Goal: Task Accomplishment & Management: Manage account settings

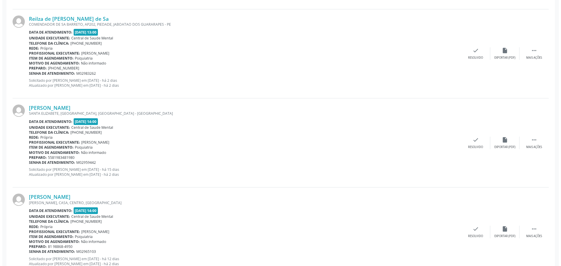
scroll to position [759, 0]
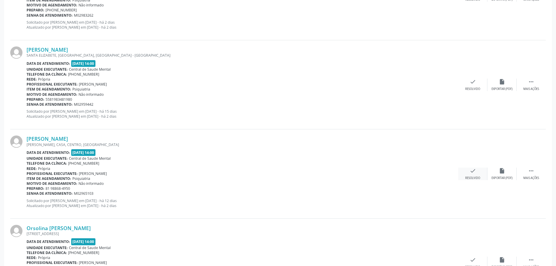
click at [476, 169] on div "check Resolvido" at bounding box center [472, 174] width 29 height 13
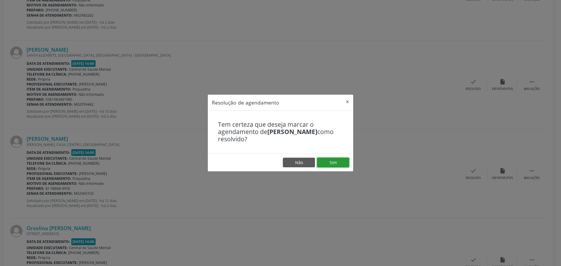
click at [340, 164] on button "Sim" at bounding box center [333, 163] width 32 height 10
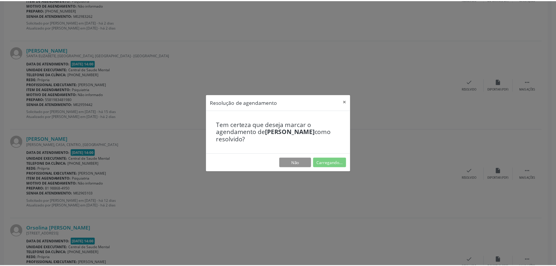
scroll to position [0, 0]
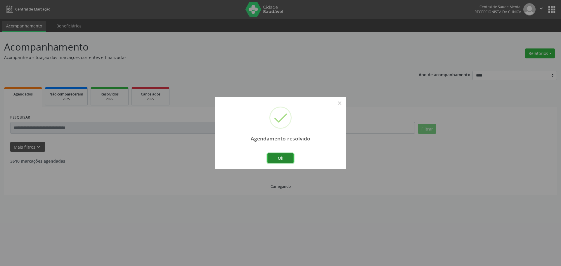
click at [282, 158] on button "Ok" at bounding box center [280, 158] width 26 height 10
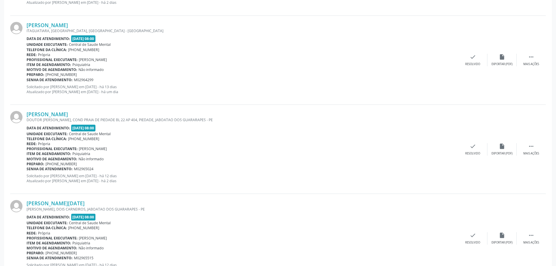
scroll to position [263, 0]
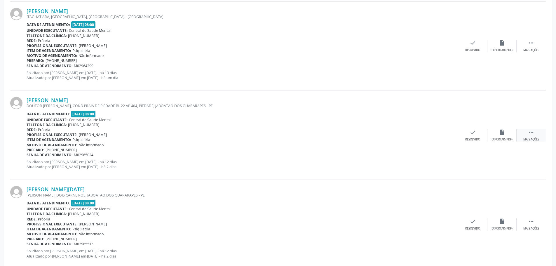
click at [529, 134] on icon "" at bounding box center [531, 132] width 6 height 6
click at [505, 133] on div "alarm_off Não compareceu" at bounding box center [502, 135] width 29 height 13
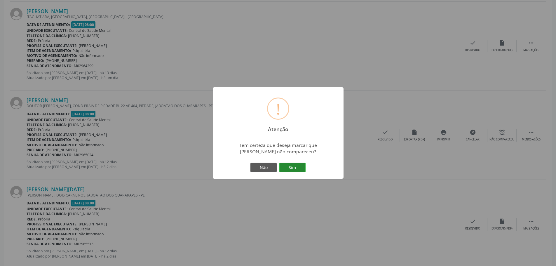
click at [295, 168] on button "Sim" at bounding box center [292, 168] width 26 height 10
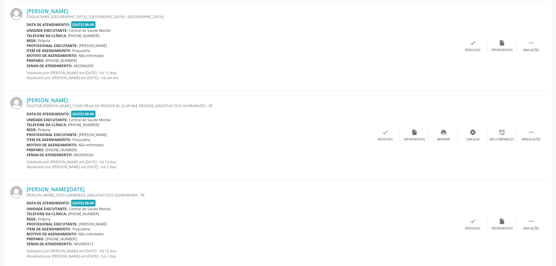
scroll to position [0, 0]
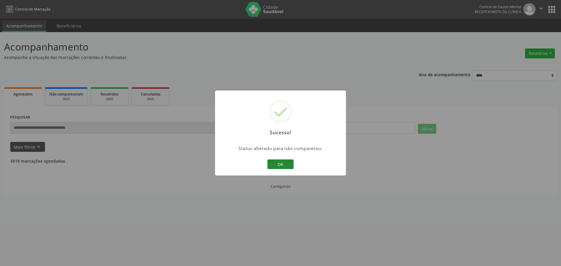
click at [272, 166] on button "OK" at bounding box center [280, 164] width 26 height 10
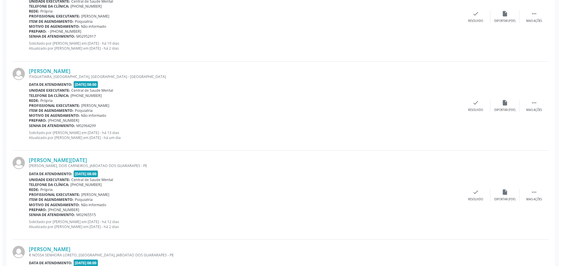
scroll to position [204, 0]
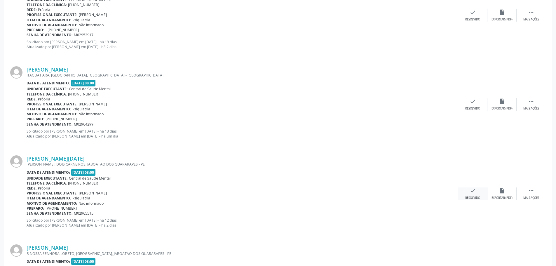
click at [478, 191] on div "check Resolvido" at bounding box center [472, 193] width 29 height 13
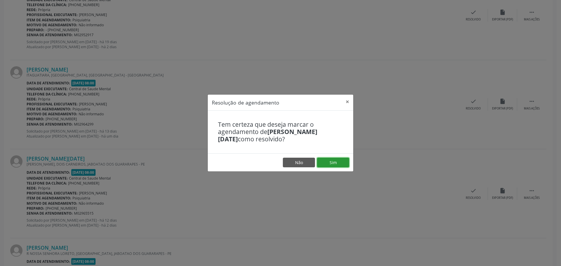
click at [328, 161] on button "Sim" at bounding box center [333, 163] width 32 height 10
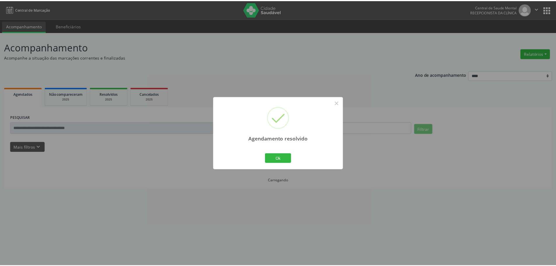
scroll to position [0, 0]
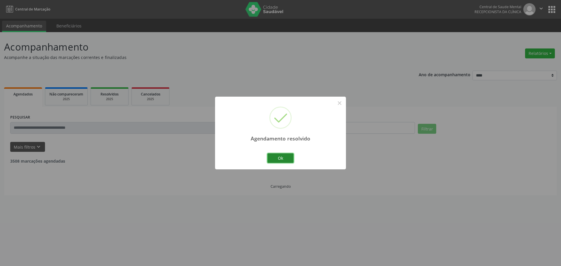
click at [281, 160] on button "Ok" at bounding box center [280, 158] width 26 height 10
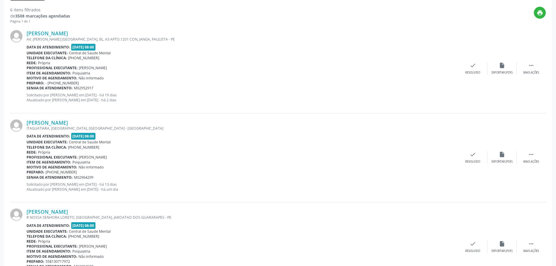
scroll to position [146, 0]
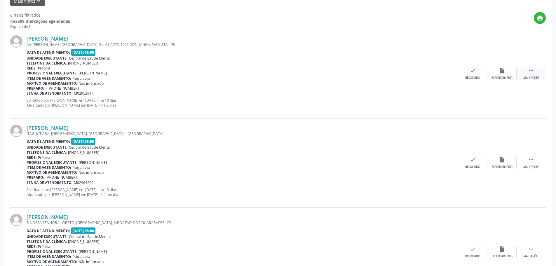
click at [528, 74] on div " Mais ações" at bounding box center [531, 73] width 29 height 13
click at [501, 73] on icon "alarm_off" at bounding box center [502, 70] width 6 height 6
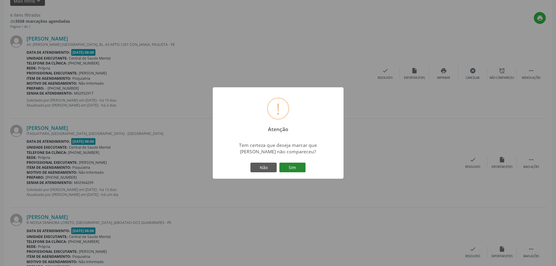
click at [295, 167] on button "Sim" at bounding box center [292, 168] width 26 height 10
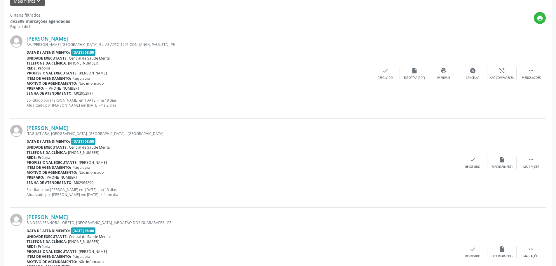
scroll to position [0, 0]
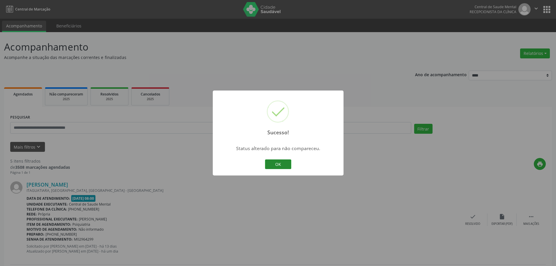
click at [287, 165] on button "OK" at bounding box center [278, 164] width 26 height 10
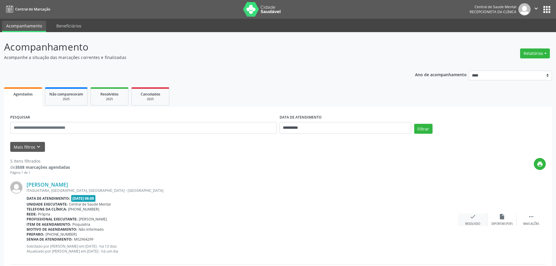
click at [467, 214] on div "check Resolvido" at bounding box center [472, 219] width 29 height 13
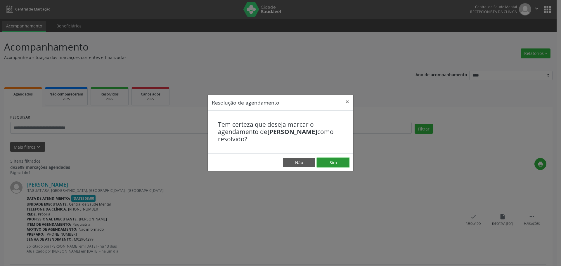
drag, startPoint x: 337, startPoint y: 165, endPoint x: 336, endPoint y: 162, distance: 3.0
click at [337, 164] on button "Sim" at bounding box center [333, 163] width 32 height 10
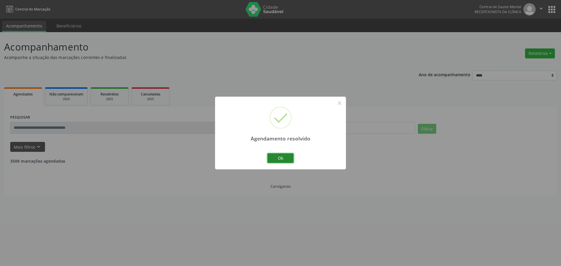
click at [276, 162] on button "Ok" at bounding box center [280, 158] width 26 height 10
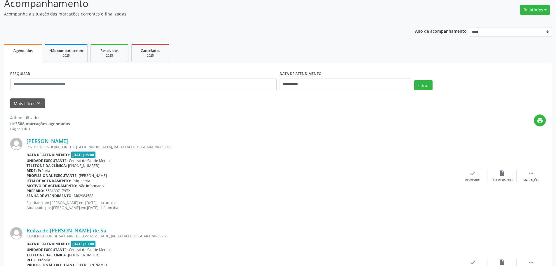
scroll to position [58, 0]
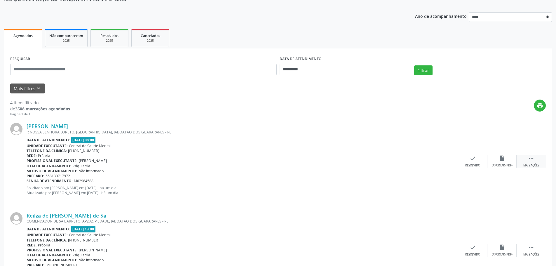
click at [530, 159] on icon "" at bounding box center [531, 158] width 6 height 6
click at [489, 156] on div "alarm_off Não compareceu" at bounding box center [502, 161] width 29 height 13
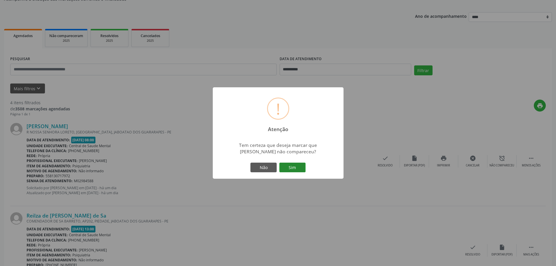
click at [294, 167] on button "Sim" at bounding box center [292, 168] width 26 height 10
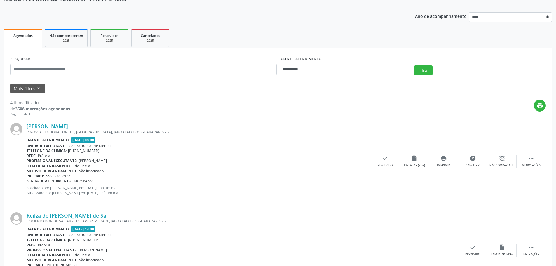
scroll to position [0, 0]
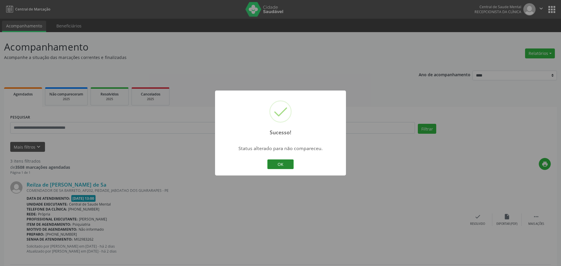
click at [274, 163] on button "OK" at bounding box center [280, 164] width 26 height 10
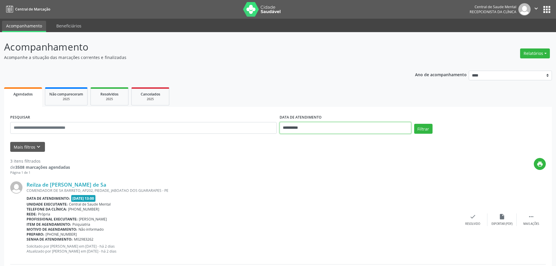
click at [295, 127] on input "**********" at bounding box center [346, 128] width 132 height 12
click at [311, 183] on span "14" at bounding box center [311, 181] width 11 height 11
type input "**********"
click at [311, 183] on span "14" at bounding box center [311, 181] width 11 height 11
click at [422, 128] on button "Filtrar" at bounding box center [423, 129] width 18 height 10
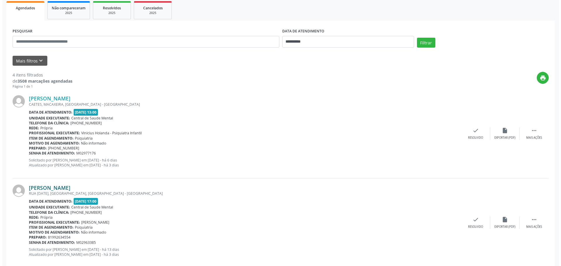
scroll to position [88, 0]
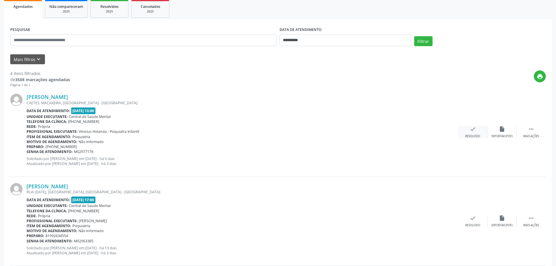
click at [477, 130] on div "check Resolvido" at bounding box center [472, 132] width 29 height 13
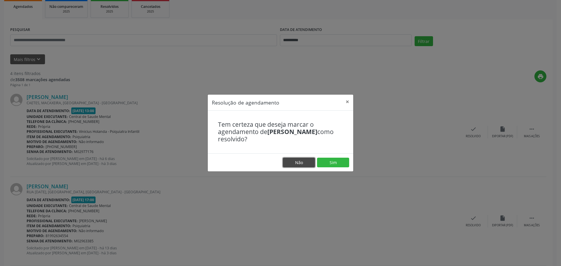
click at [304, 163] on button "Não" at bounding box center [299, 163] width 32 height 10
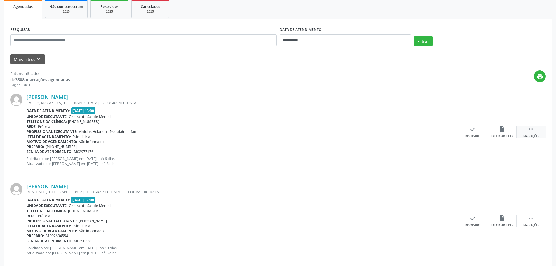
click at [533, 128] on icon "" at bounding box center [531, 129] width 6 height 6
click at [472, 130] on icon "cancel" at bounding box center [473, 129] width 6 height 6
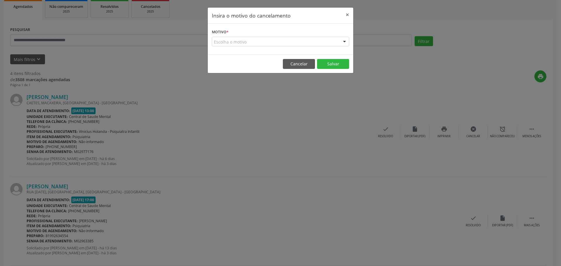
click at [231, 42] on div "Escolha o motivo" at bounding box center [280, 42] width 137 height 10
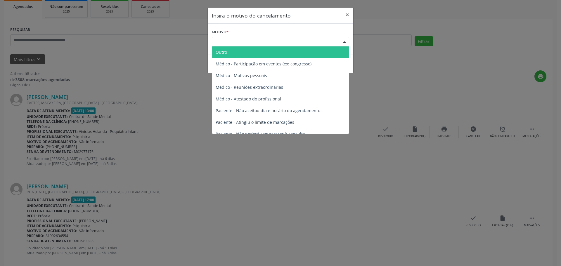
click at [236, 53] on span "Outro" at bounding box center [280, 52] width 137 height 12
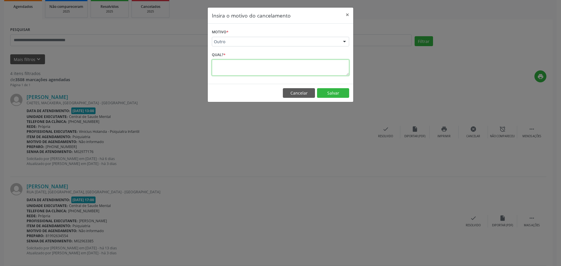
click at [245, 64] on textarea at bounding box center [280, 68] width 137 height 16
type textarea "**********"
drag, startPoint x: 334, startPoint y: 89, endPoint x: 332, endPoint y: 86, distance: 3.6
click at [334, 89] on button "Salvar" at bounding box center [333, 93] width 32 height 10
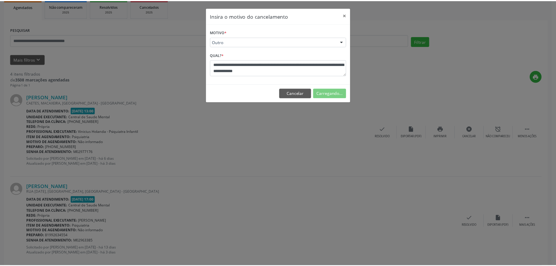
scroll to position [0, 0]
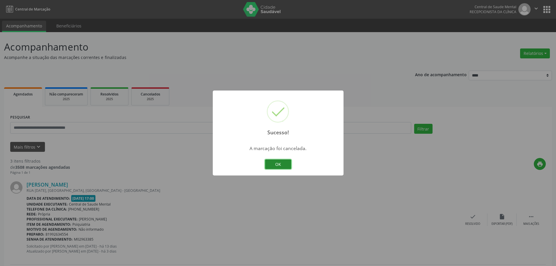
click at [275, 162] on button "OK" at bounding box center [278, 164] width 26 height 10
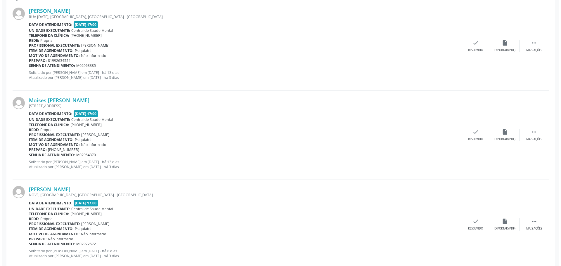
scroll to position [175, 0]
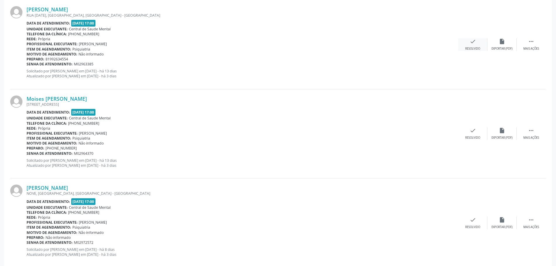
click at [473, 43] on icon "check" at bounding box center [473, 41] width 6 height 6
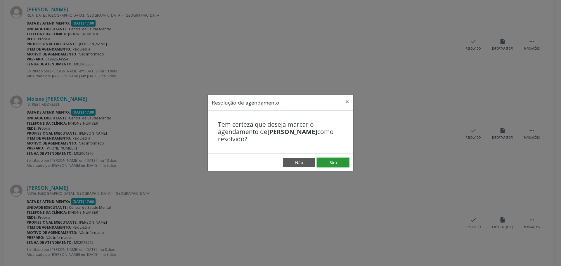
click at [335, 161] on button "Sim" at bounding box center [333, 163] width 32 height 10
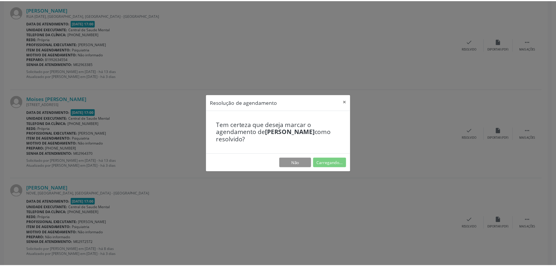
scroll to position [0, 0]
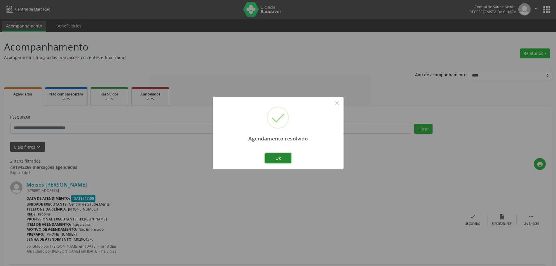
click at [284, 159] on button "Ok" at bounding box center [278, 158] width 26 height 10
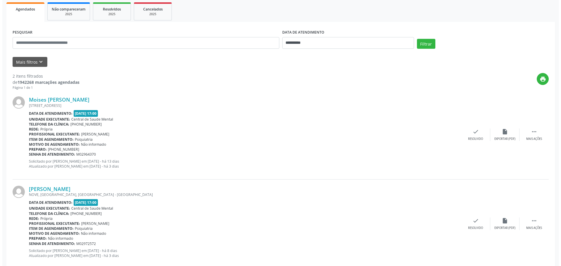
scroll to position [88, 0]
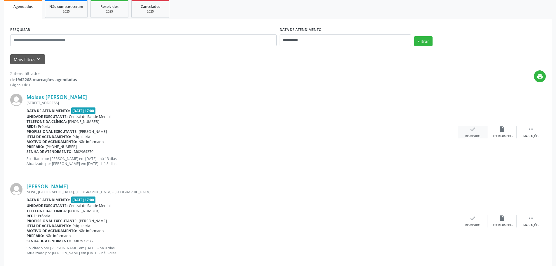
click at [472, 127] on icon "check" at bounding box center [473, 129] width 6 height 6
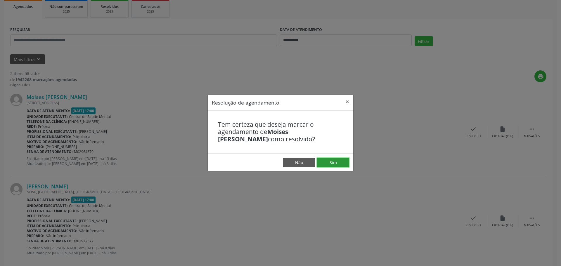
click at [335, 161] on button "Sim" at bounding box center [333, 163] width 32 height 10
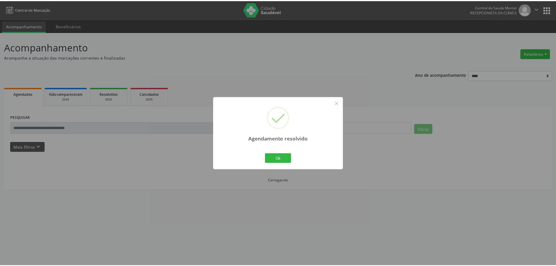
scroll to position [0, 0]
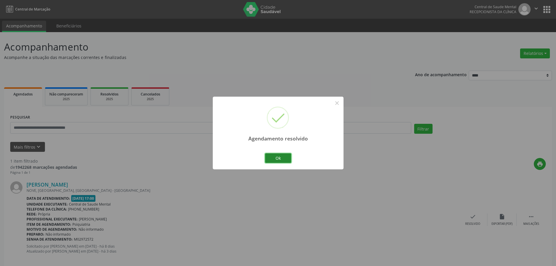
click at [280, 159] on button "Ok" at bounding box center [278, 158] width 26 height 10
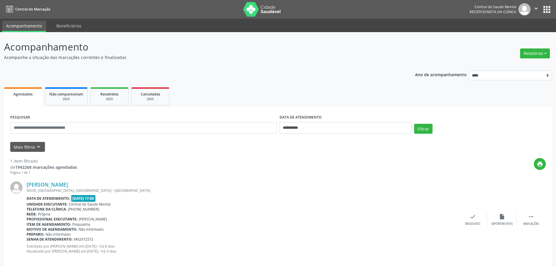
scroll to position [8, 0]
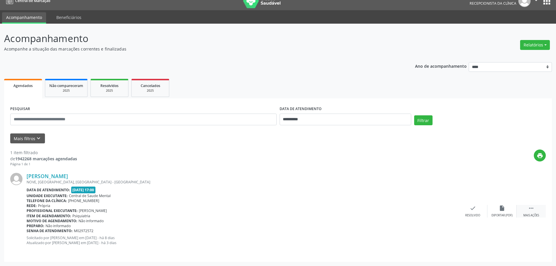
click at [523, 207] on div " Mais ações" at bounding box center [531, 211] width 29 height 13
click at [506, 206] on div "alarm_off Não compareceu" at bounding box center [502, 211] width 29 height 13
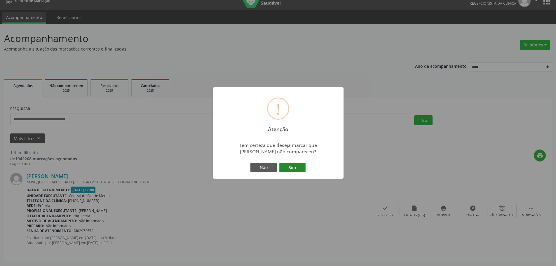
click at [295, 168] on button "Sim" at bounding box center [292, 168] width 26 height 10
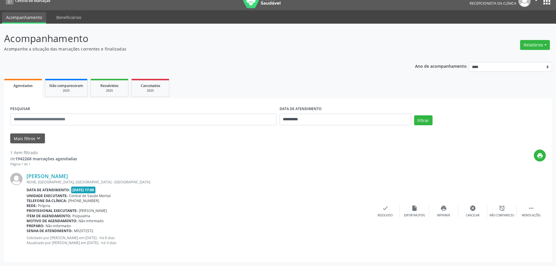
scroll to position [0, 0]
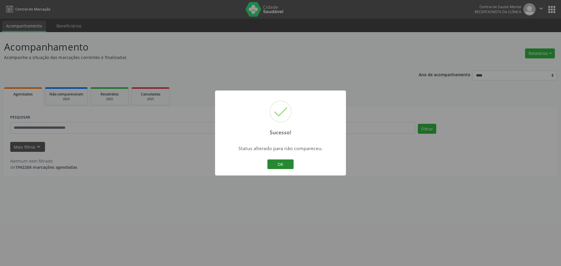
click at [281, 163] on button "OK" at bounding box center [280, 164] width 26 height 10
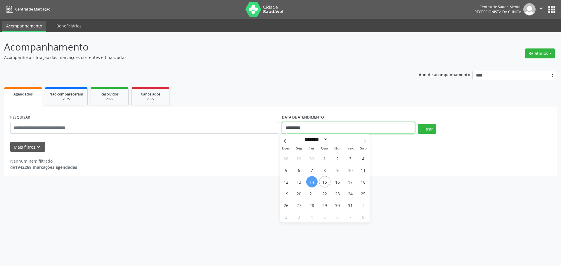
click at [307, 127] on input "**********" at bounding box center [348, 128] width 133 height 12
click at [299, 180] on span "13" at bounding box center [298, 181] width 11 height 11
type input "**********"
click at [299, 180] on span "13" at bounding box center [298, 181] width 11 height 11
click at [429, 125] on button "Filtrar" at bounding box center [426, 129] width 18 height 10
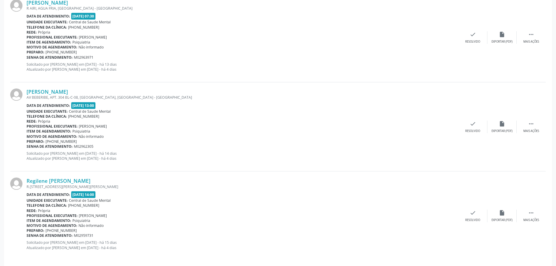
scroll to position [276, 0]
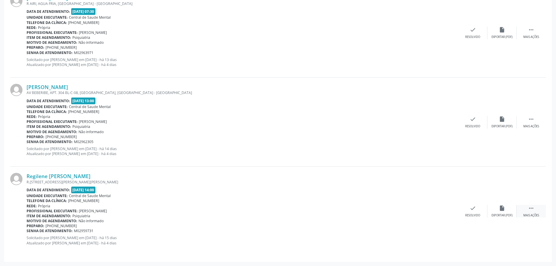
click at [529, 210] on icon "" at bounding box center [531, 208] width 6 height 6
click at [505, 208] on icon "alarm_off" at bounding box center [502, 208] width 6 height 6
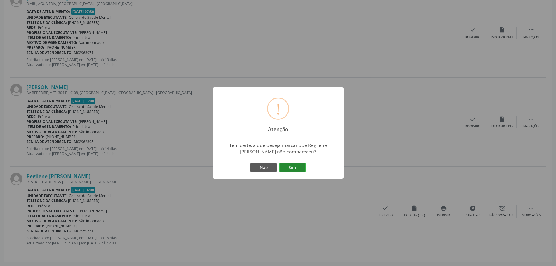
click at [301, 166] on button "Sim" at bounding box center [292, 168] width 26 height 10
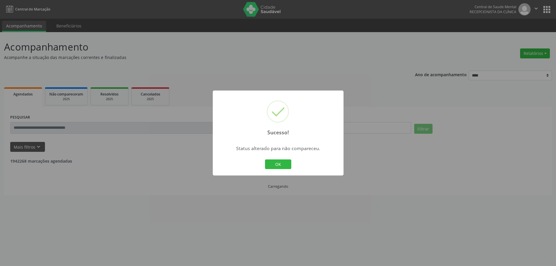
scroll to position [0, 0]
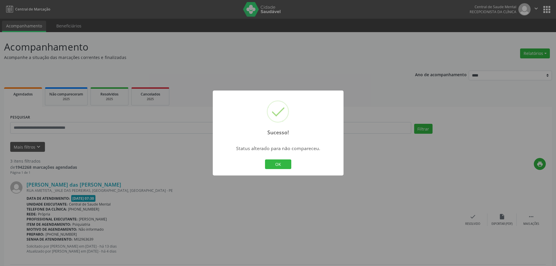
drag, startPoint x: 274, startPoint y: 169, endPoint x: 277, endPoint y: 165, distance: 5.4
click at [274, 169] on div "OK Cancel" at bounding box center [278, 164] width 29 height 12
click at [278, 164] on button "OK" at bounding box center [278, 164] width 26 height 10
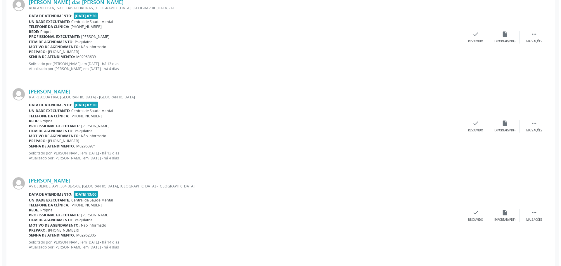
scroll to position [187, 0]
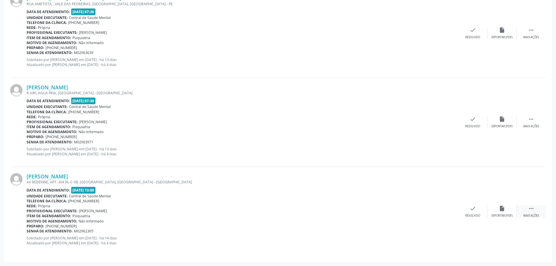
click at [540, 208] on div " Mais ações" at bounding box center [531, 211] width 29 height 13
click at [503, 207] on icon "alarm_off" at bounding box center [502, 208] width 6 height 6
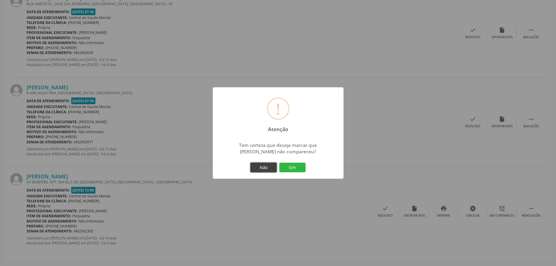
click at [267, 166] on button "Não" at bounding box center [263, 168] width 26 height 10
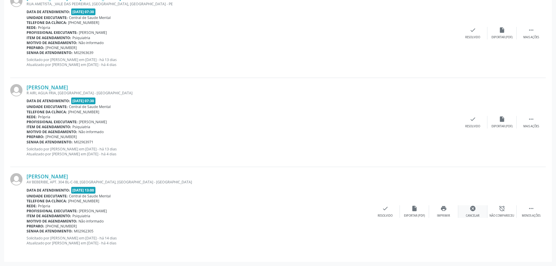
click at [474, 207] on icon "cancel" at bounding box center [473, 208] width 6 height 6
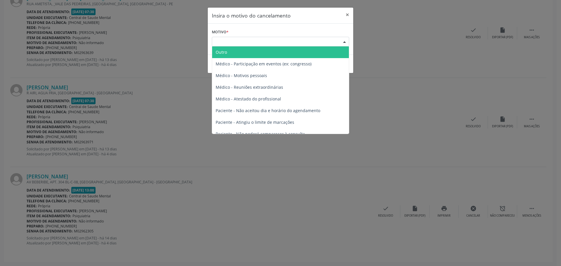
click at [333, 40] on div "Escolha o motivo" at bounding box center [280, 42] width 137 height 10
click at [323, 51] on span "Outro" at bounding box center [280, 52] width 137 height 12
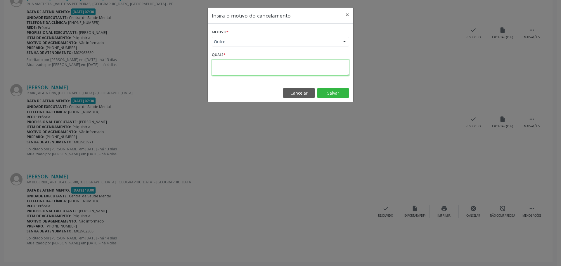
click at [293, 72] on textarea at bounding box center [280, 68] width 137 height 16
type textarea "**********"
click at [345, 93] on button "Salvar" at bounding box center [333, 93] width 32 height 10
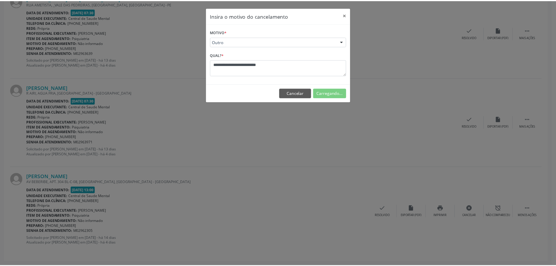
scroll to position [0, 0]
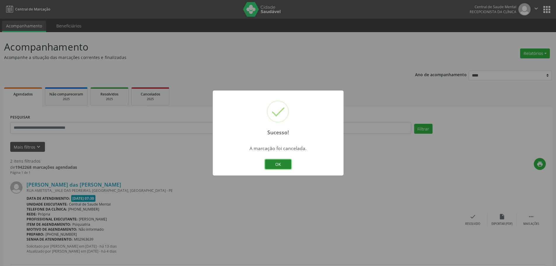
click at [279, 164] on button "OK" at bounding box center [278, 164] width 26 height 10
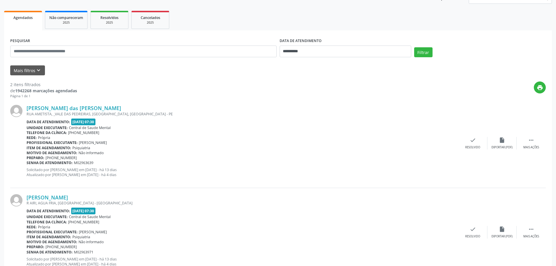
scroll to position [98, 0]
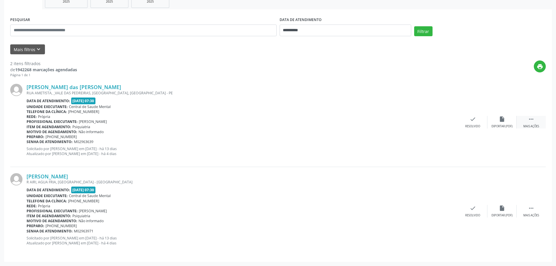
click at [534, 117] on icon "" at bounding box center [531, 119] width 6 height 6
click at [497, 123] on div "alarm_off Não compareceu" at bounding box center [502, 122] width 29 height 13
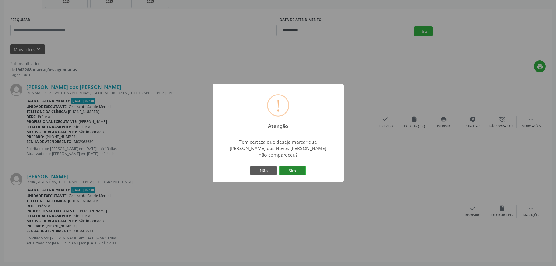
click at [302, 166] on button "Sim" at bounding box center [292, 171] width 26 height 10
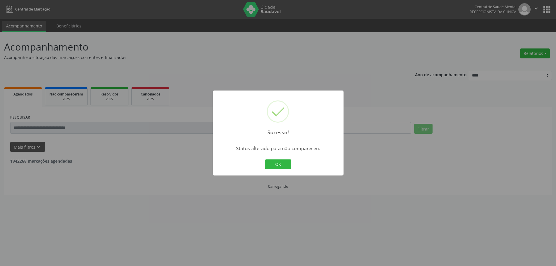
scroll to position [0, 0]
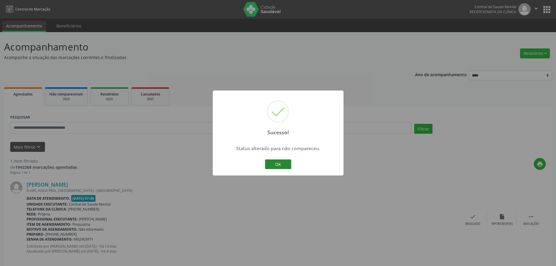
click at [275, 164] on button "OK" at bounding box center [278, 164] width 26 height 10
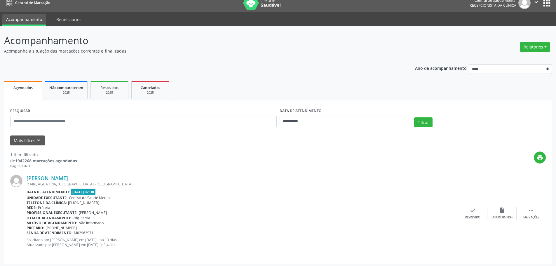
scroll to position [8, 0]
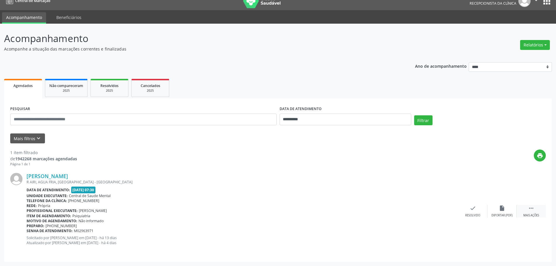
click at [529, 206] on icon "" at bounding box center [531, 208] width 6 height 6
click at [502, 208] on icon "alarm_off" at bounding box center [502, 208] width 6 height 6
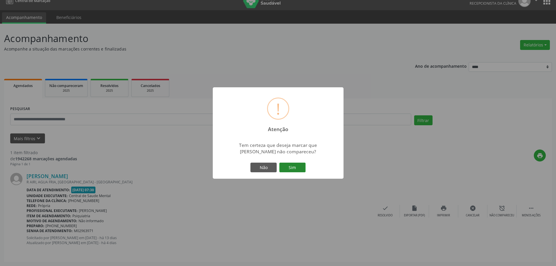
click at [295, 166] on button "Sim" at bounding box center [292, 168] width 26 height 10
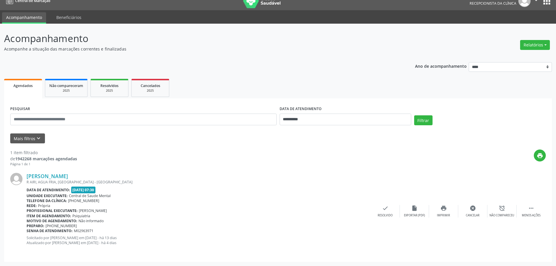
scroll to position [0, 0]
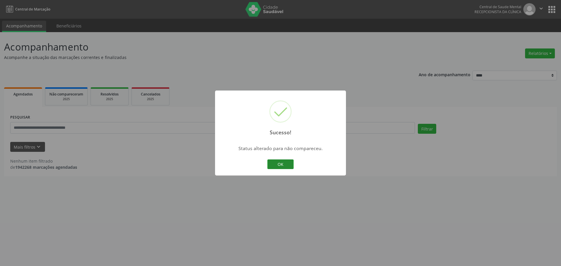
click at [278, 163] on button "OK" at bounding box center [280, 164] width 26 height 10
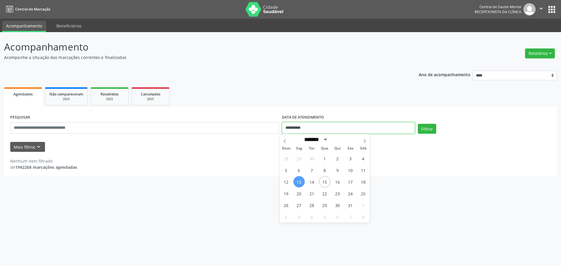
click at [290, 131] on input "**********" at bounding box center [348, 128] width 133 height 12
click at [323, 179] on span "15" at bounding box center [324, 181] width 11 height 11
type input "**********"
click at [326, 178] on span "15" at bounding box center [324, 181] width 11 height 11
click at [426, 128] on button "Filtrar" at bounding box center [426, 129] width 18 height 10
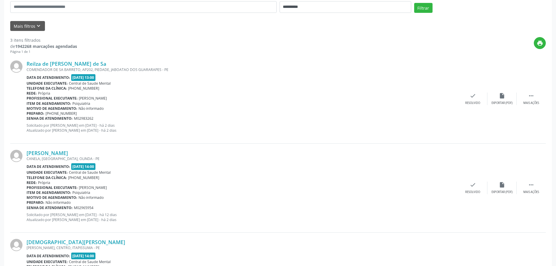
scroll to position [70, 0]
